Goal: Understand process/instructions: Learn how to perform a task or action

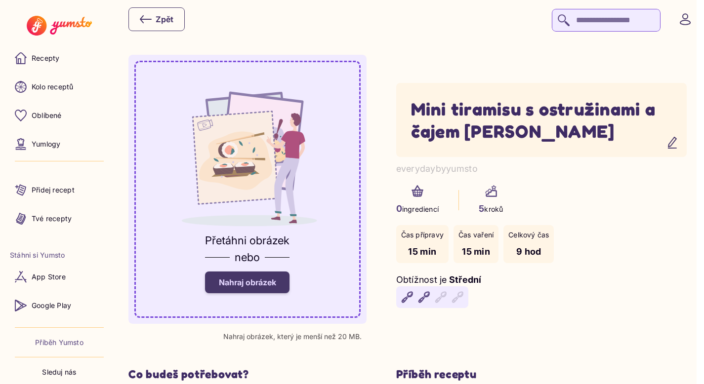
scroll to position [75, 0]
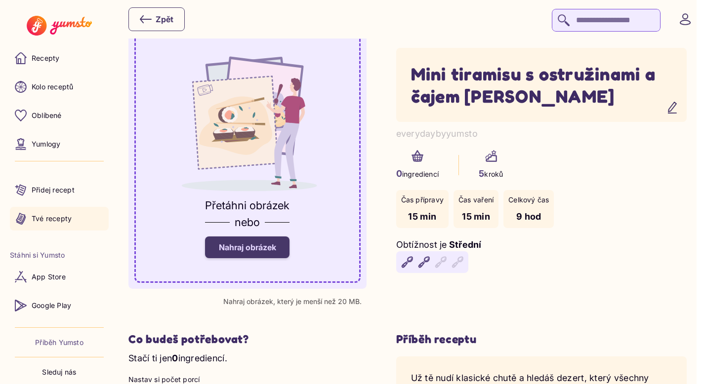
click at [64, 220] on p "Tvé recepty" at bounding box center [52, 219] width 40 height 10
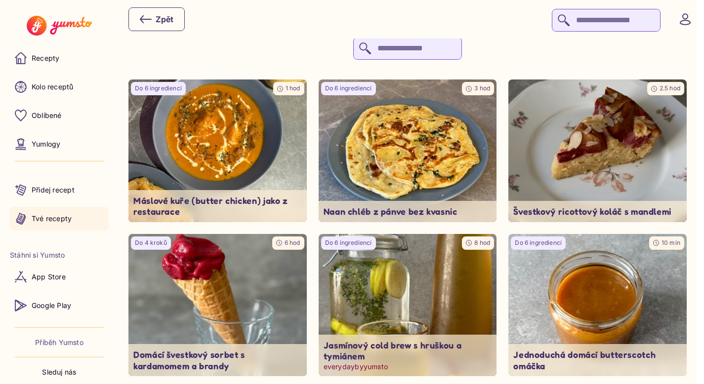
scroll to position [48, 0]
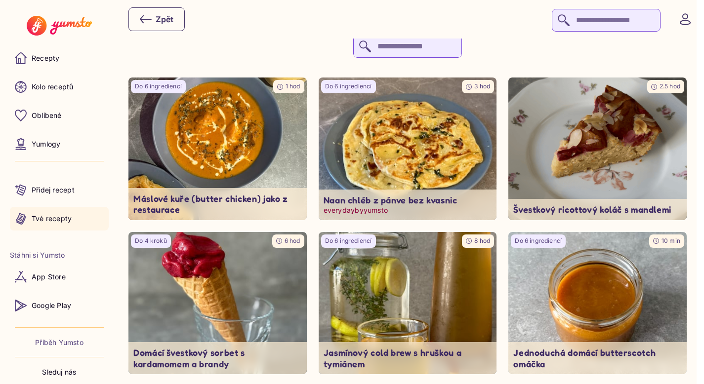
click at [439, 142] on img at bounding box center [407, 149] width 187 height 150
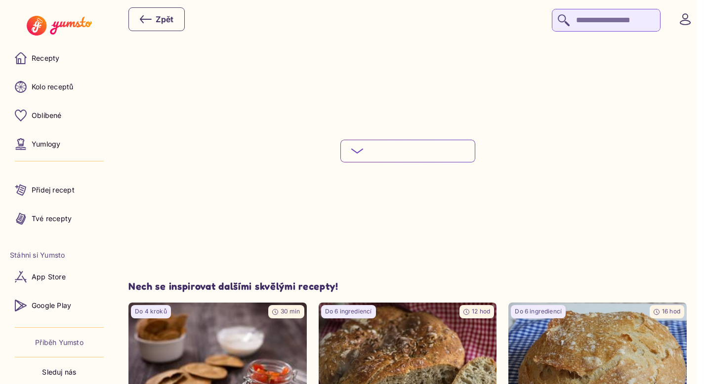
scroll to position [1501, 0]
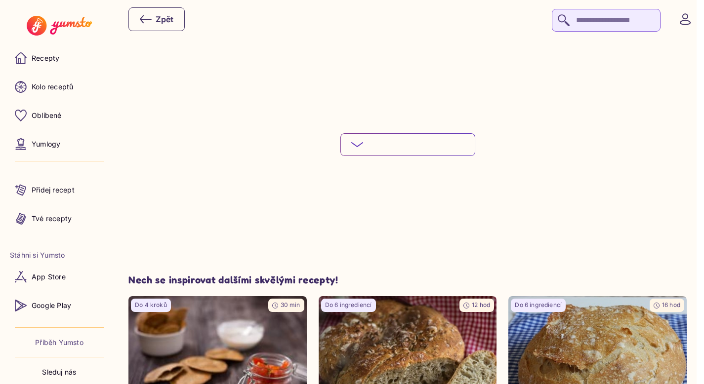
click at [448, 133] on button "Podívej se na celý postup" at bounding box center [408, 144] width 135 height 23
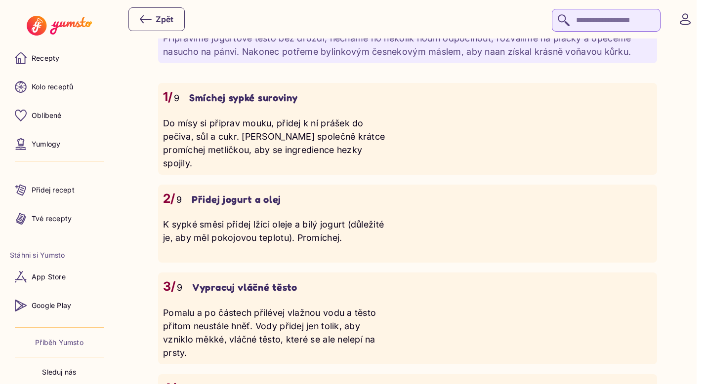
scroll to position [677, 0]
